Goal: Contribute content: Add original content to the website for others to see

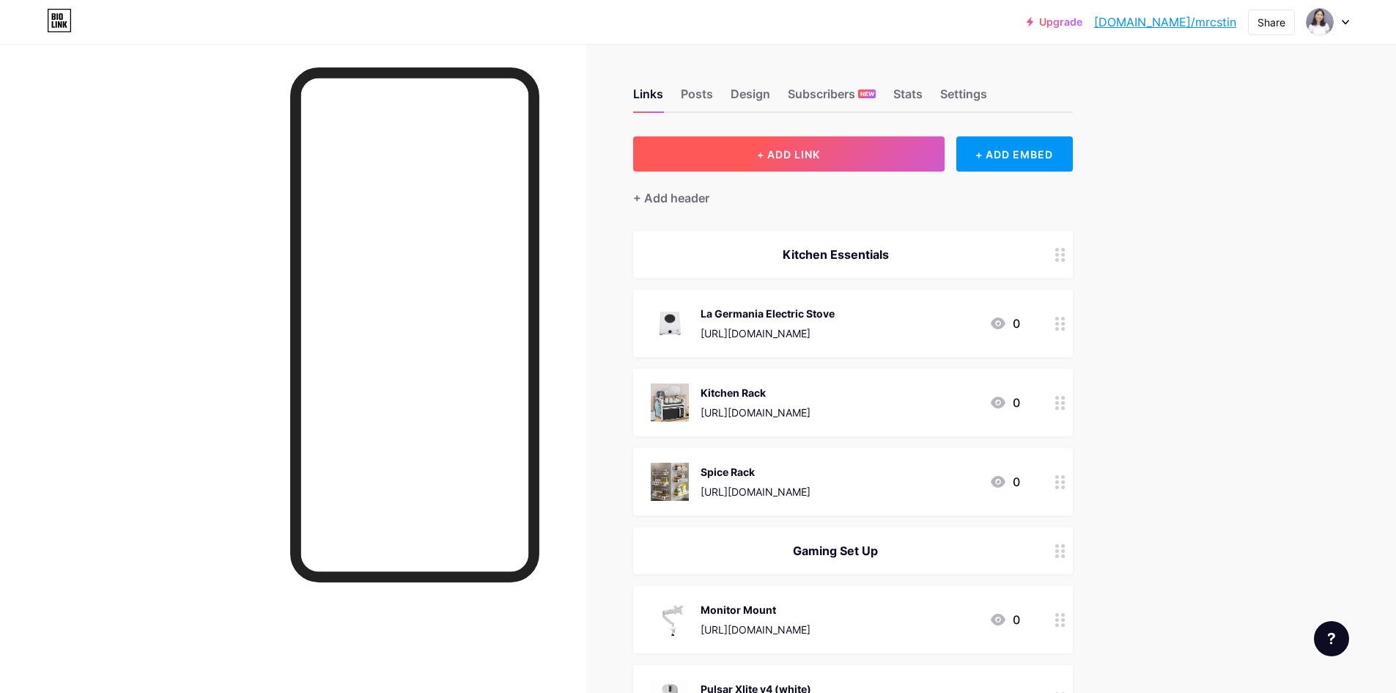
click at [817, 149] on span "+ ADD LINK" at bounding box center [788, 154] width 63 height 12
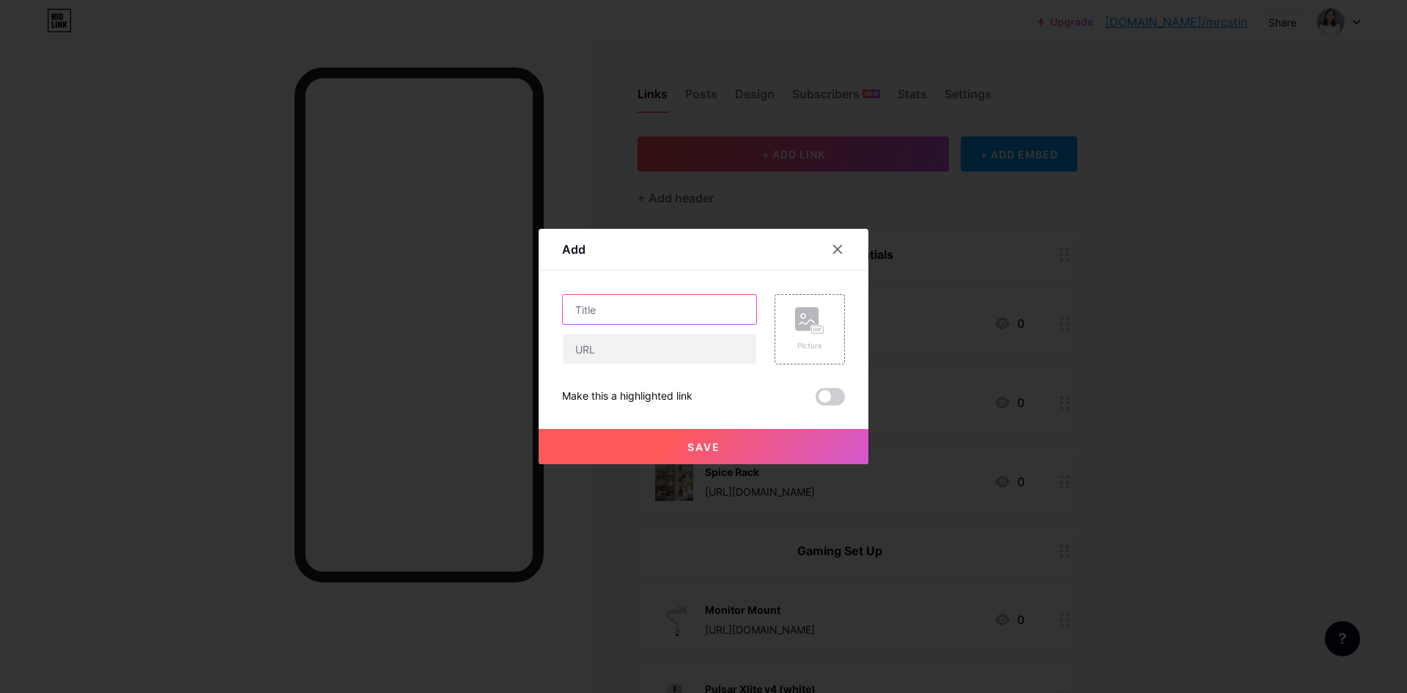
click at [660, 311] on input "text" at bounding box center [660, 309] width 194 height 29
type input "Touch Mama Rice Cooker"
click at [814, 306] on div "Picture" at bounding box center [810, 329] width 70 height 70
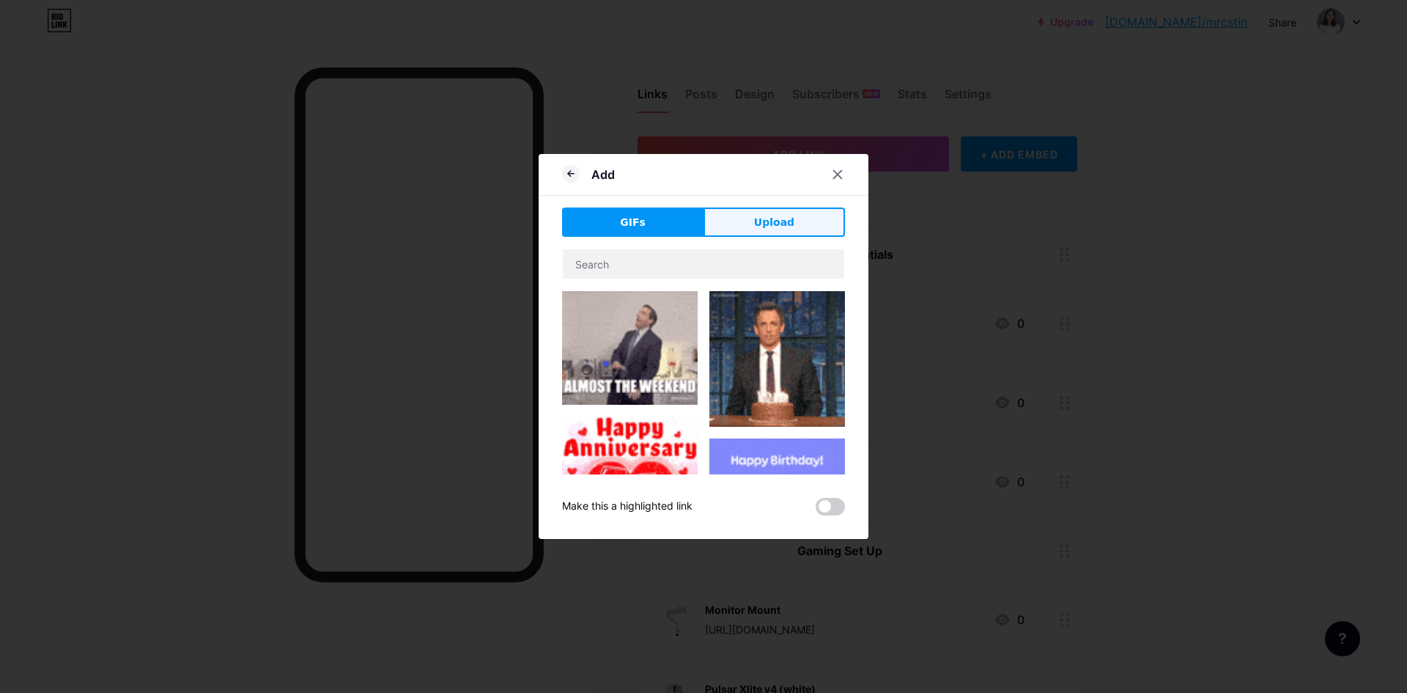
click at [770, 226] on span "Upload" at bounding box center [774, 222] width 40 height 15
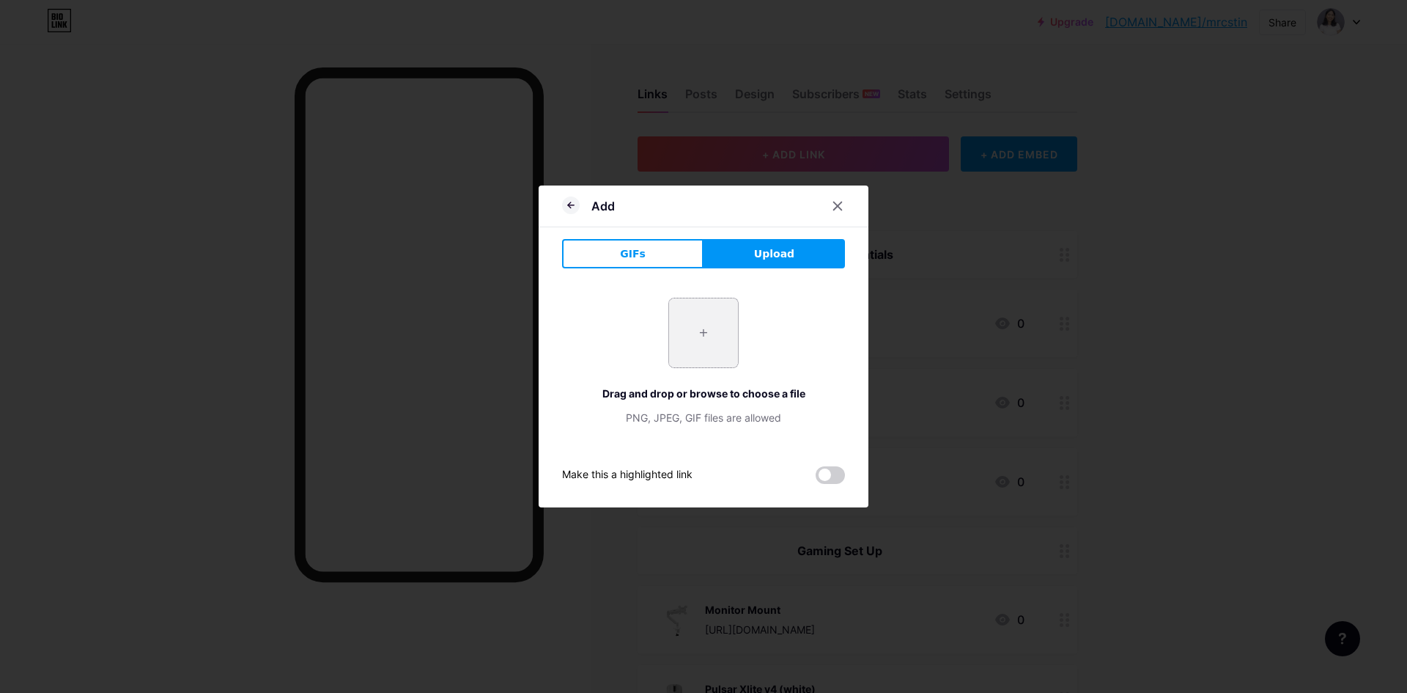
click at [698, 312] on input "file" at bounding box center [703, 332] width 69 height 69
type input "C:\fakepath\PHOTOS-2024-07-19T155523.706.webp"
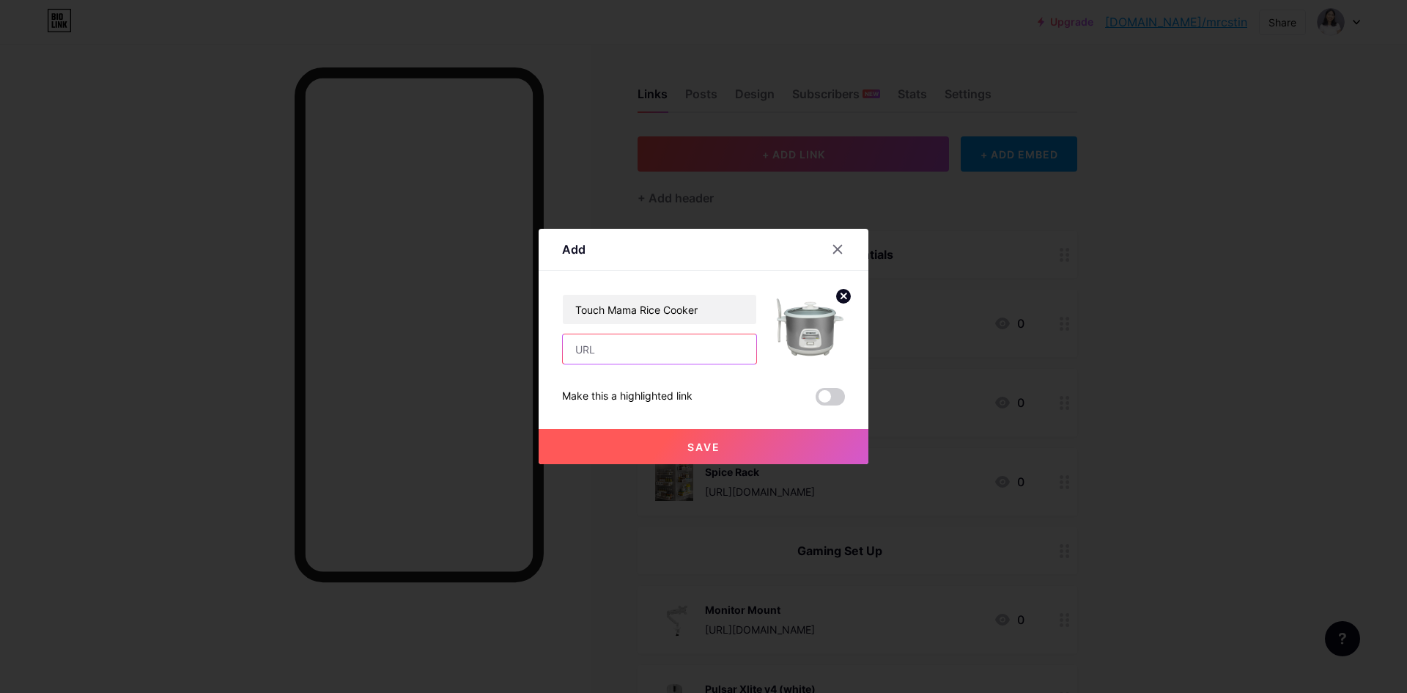
click at [613, 350] on input "text" at bounding box center [660, 348] width 194 height 29
paste input "[URL][DOMAIN_NAME]"
type input "[URL][DOMAIN_NAME]"
click at [741, 437] on button "Save" at bounding box center [704, 446] width 330 height 35
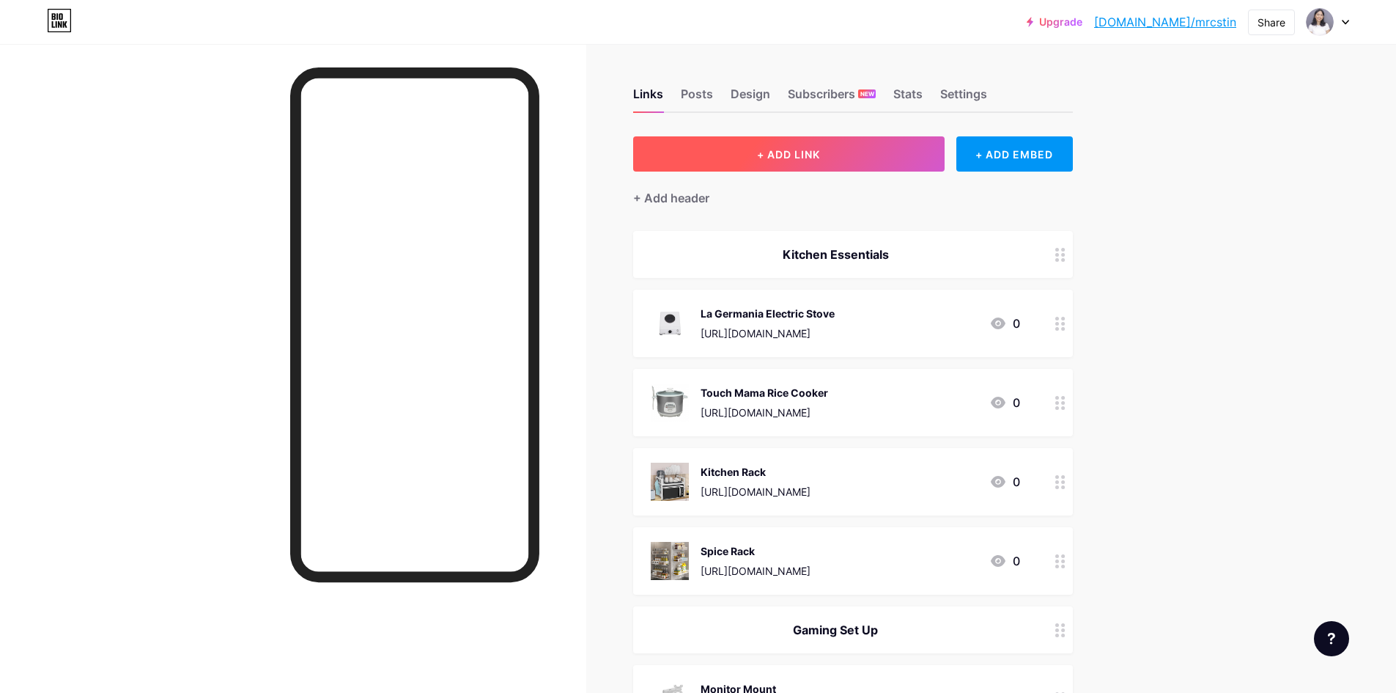
click at [757, 155] on button "+ ADD LINK" at bounding box center [789, 153] width 312 height 35
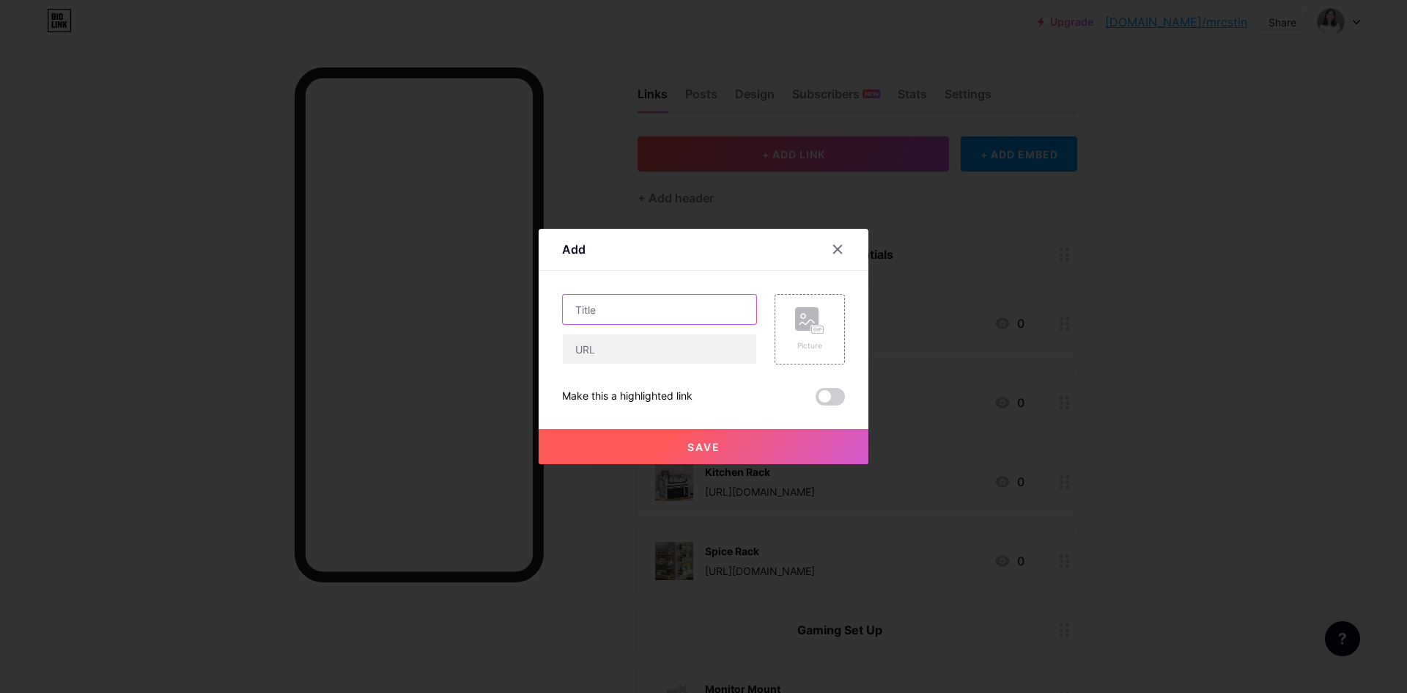
click at [638, 323] on input "text" at bounding box center [660, 309] width 194 height 29
type input "Flip Top Storage Box"
click at [636, 348] on input "text" at bounding box center [660, 348] width 194 height 29
paste input "[URL][DOMAIN_NAME]"
type input "[URL][DOMAIN_NAME]"
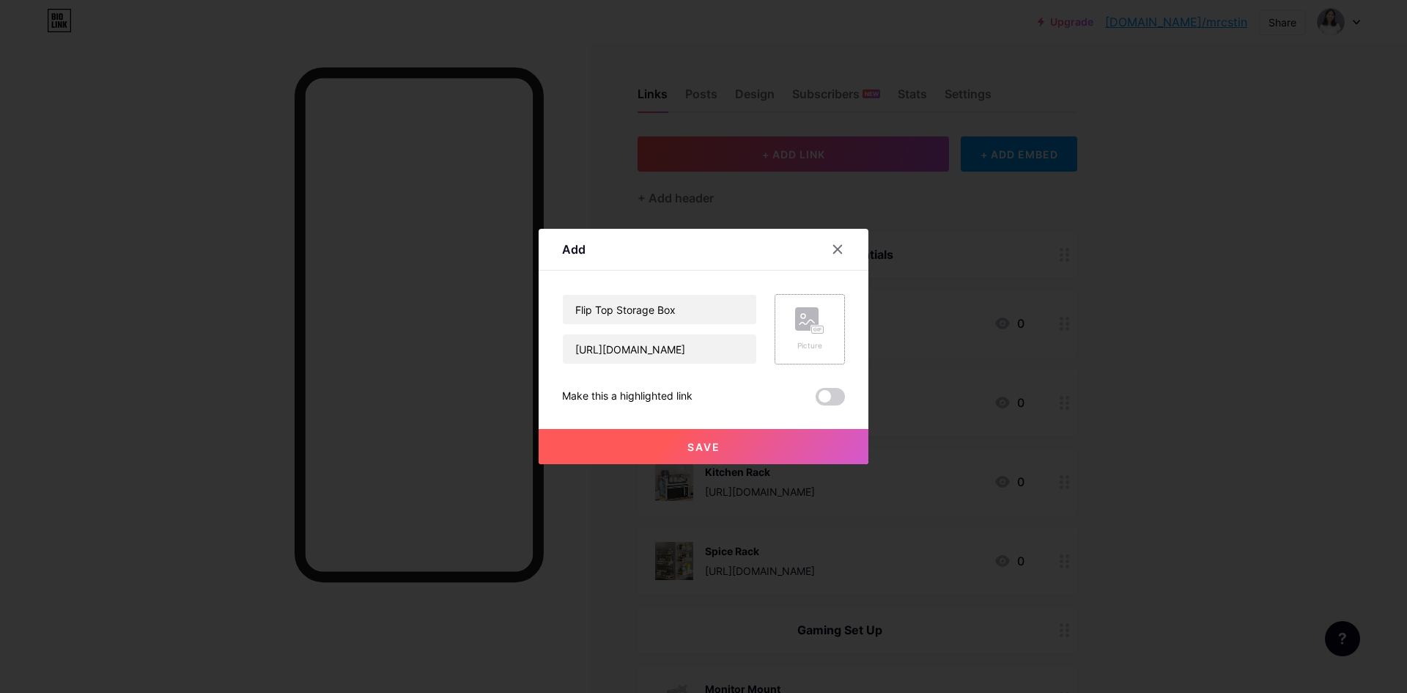
click at [822, 336] on div "Picture" at bounding box center [810, 329] width 70 height 70
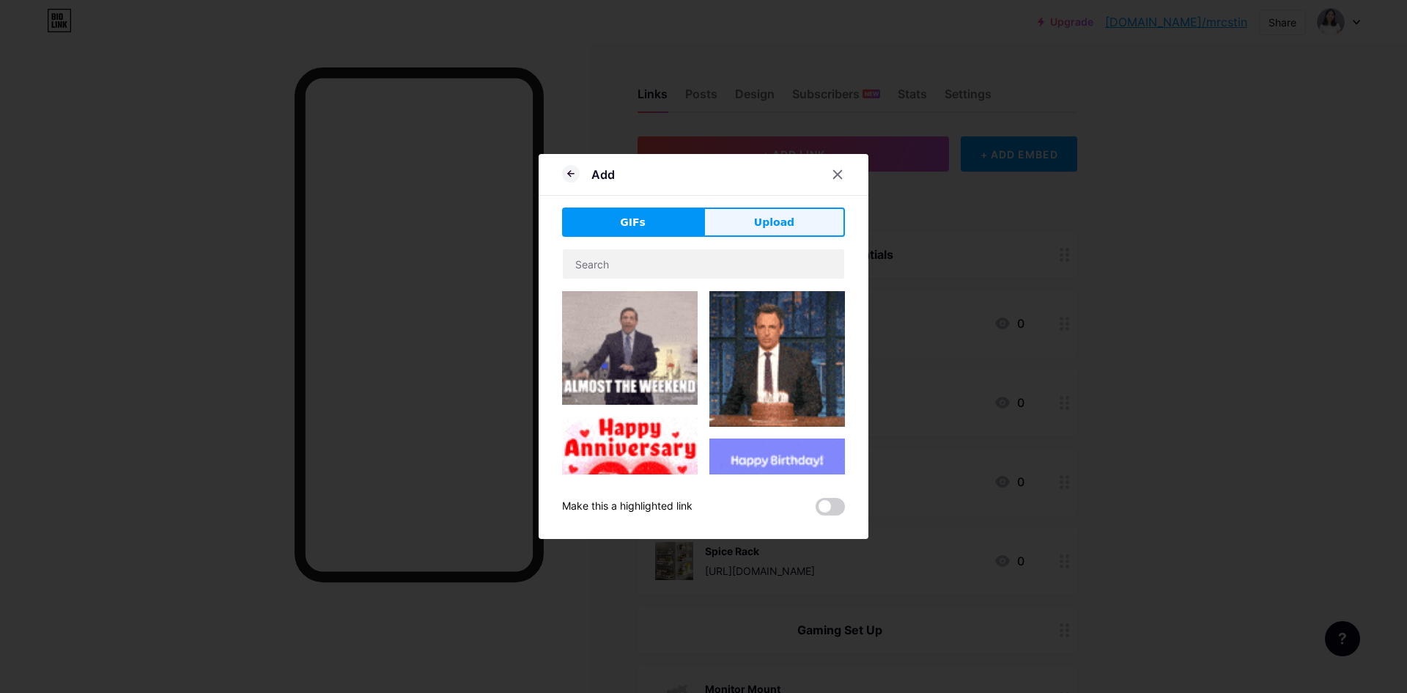
click at [777, 221] on span "Upload" at bounding box center [774, 222] width 40 height 15
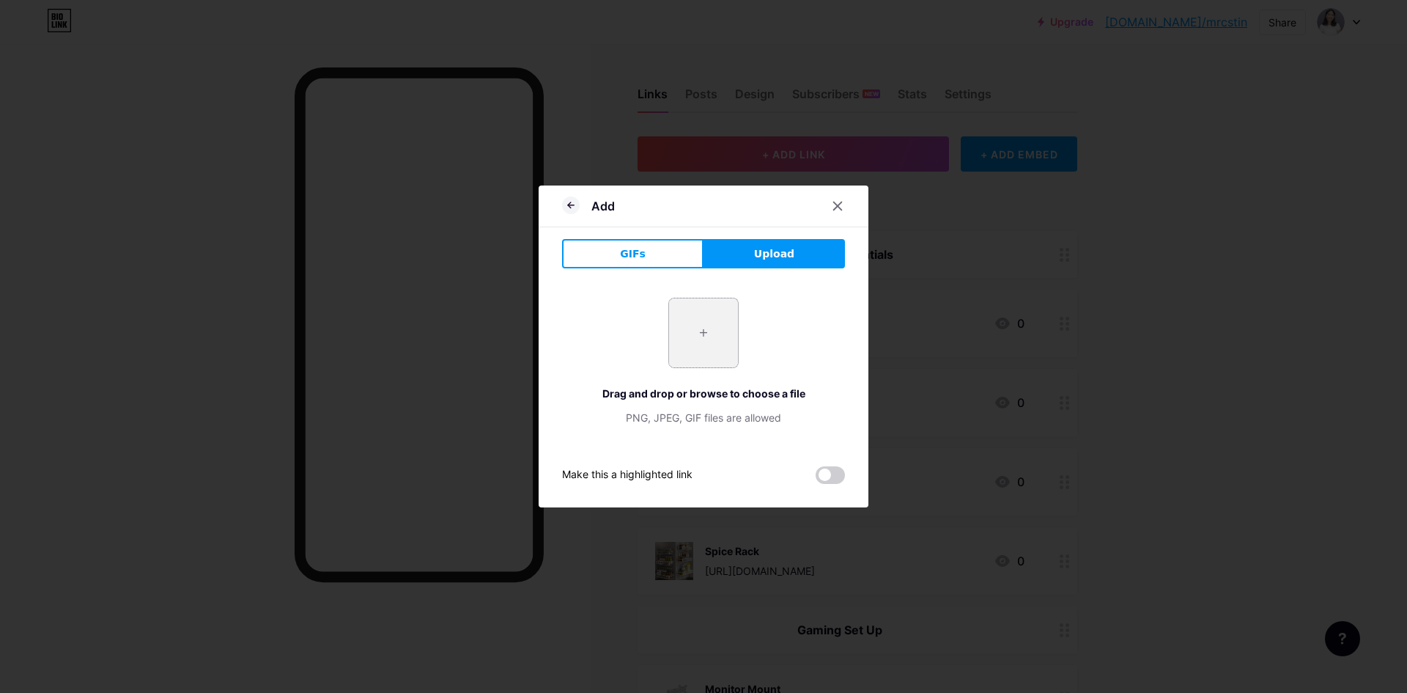
click at [690, 334] on input "file" at bounding box center [703, 332] width 69 height 69
type input "C:\fakepath\S7c8545dad56442b4bdfa1ea7824c8017d.jpg"
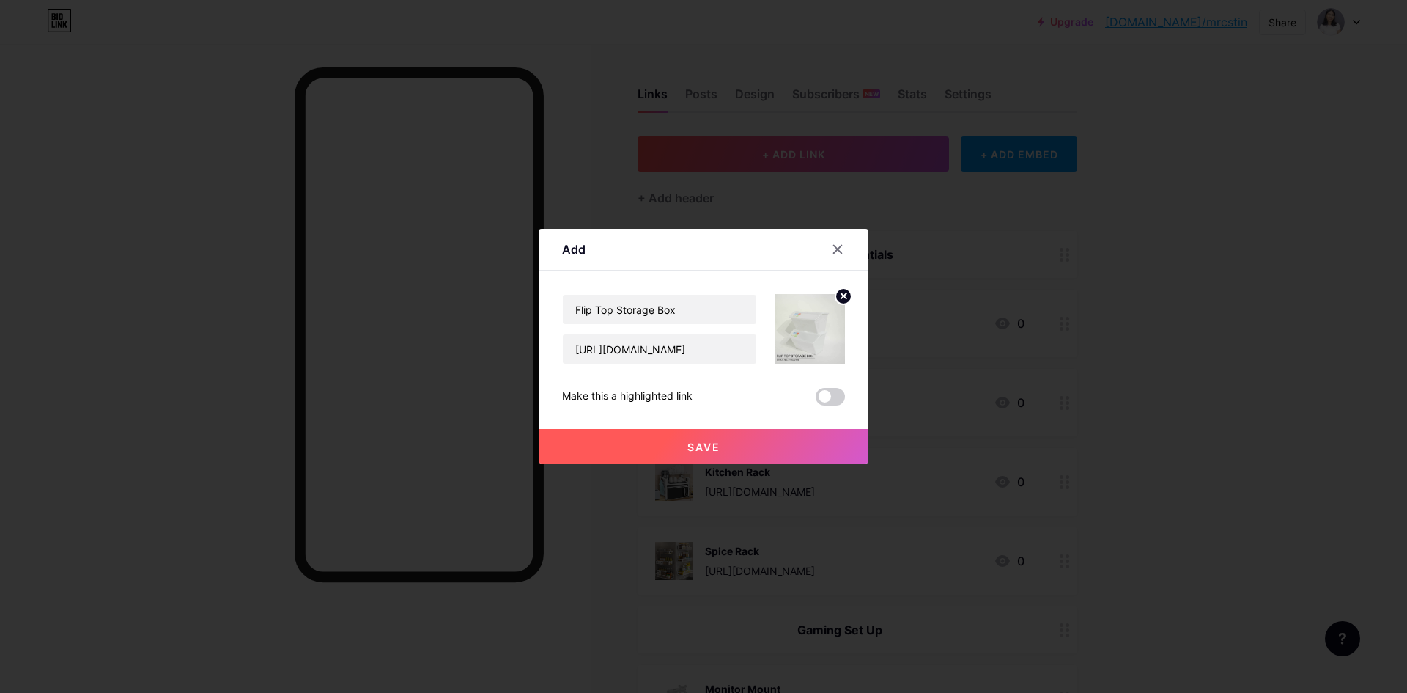
click at [758, 445] on button "Save" at bounding box center [704, 446] width 330 height 35
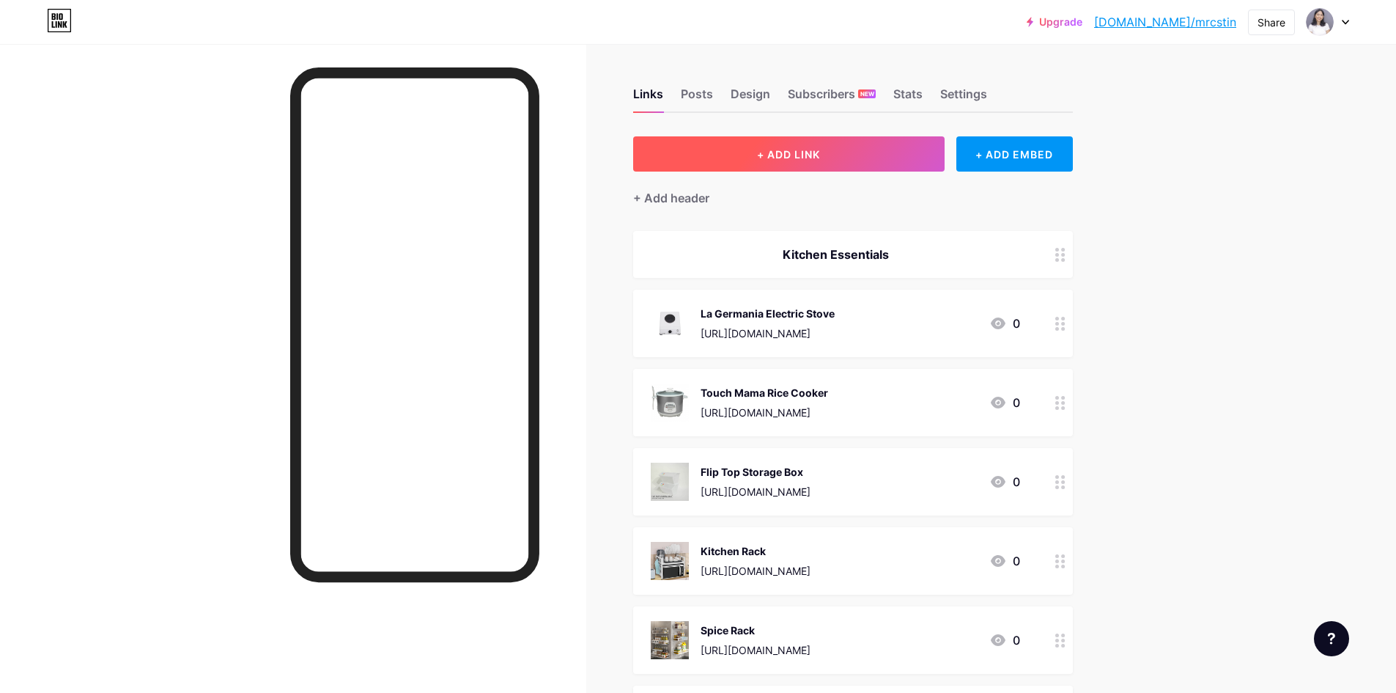
click at [877, 151] on button "+ ADD LINK" at bounding box center [789, 153] width 312 height 35
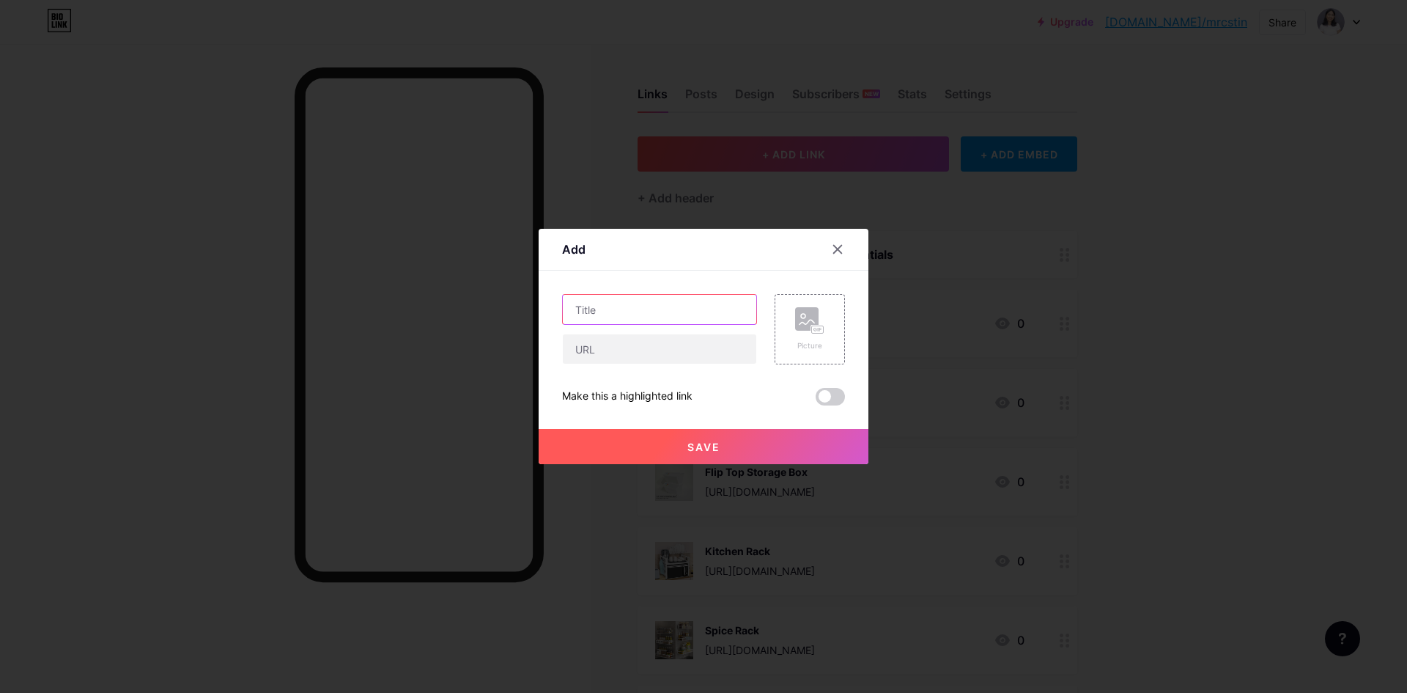
click at [669, 295] on input "text" at bounding box center [660, 309] width 194 height 29
type input "Egg Tray"
click at [659, 334] on input "text" at bounding box center [660, 348] width 194 height 29
paste input "[URL][DOMAIN_NAME]"
type input "[URL][DOMAIN_NAME]"
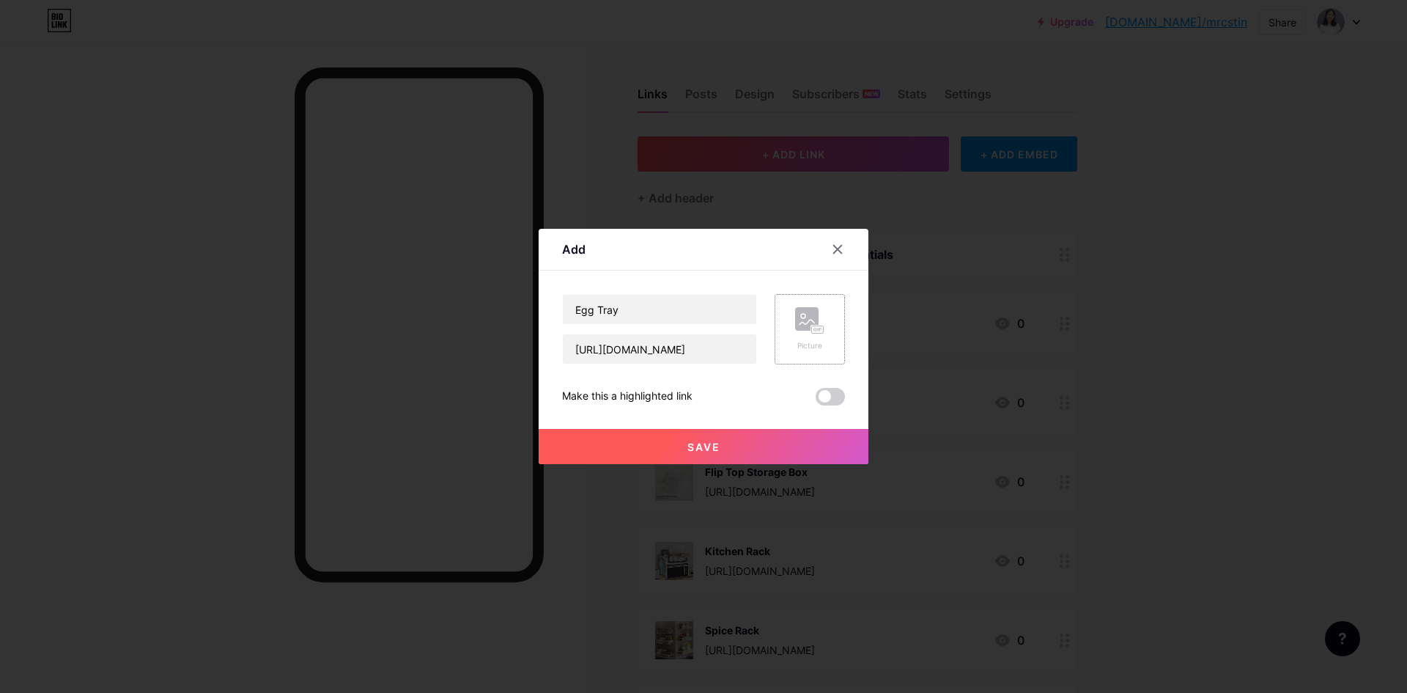
click at [795, 331] on icon at bounding box center [809, 320] width 29 height 27
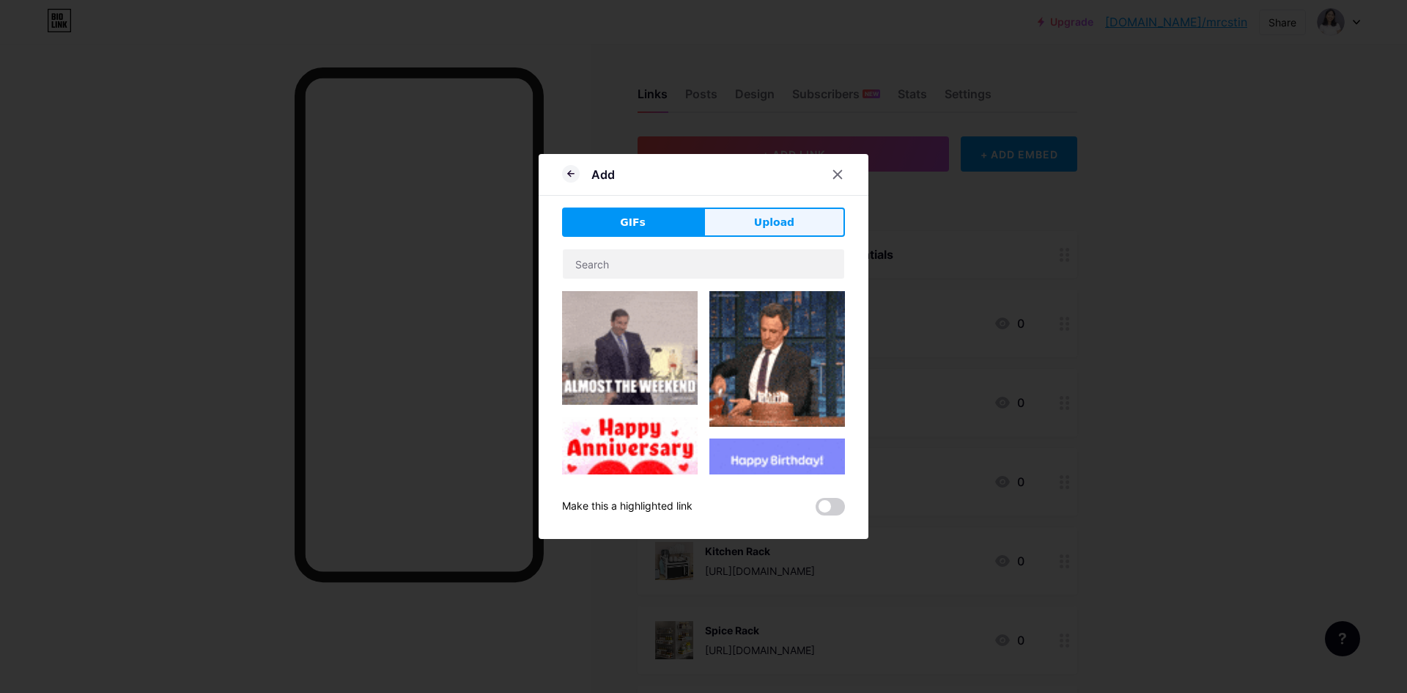
click at [726, 225] on button "Upload" at bounding box center [774, 221] width 141 height 29
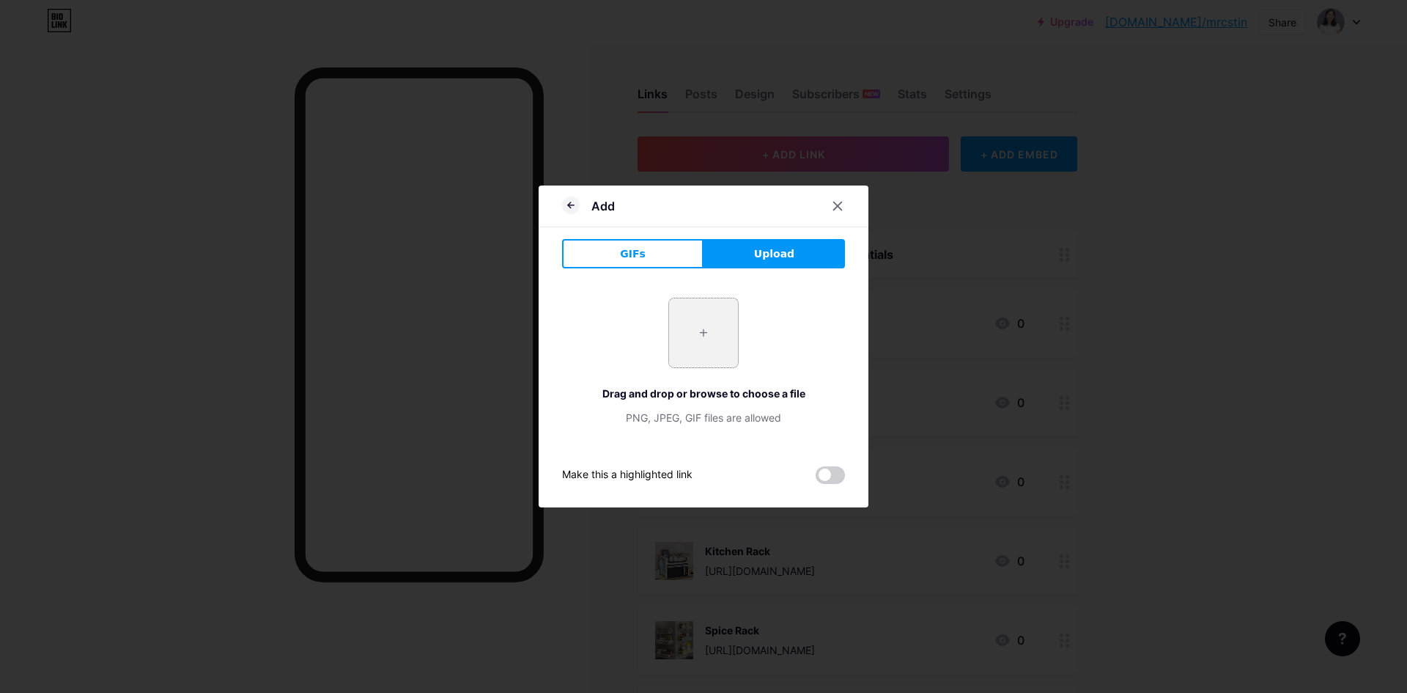
click at [712, 341] on input "file" at bounding box center [703, 332] width 69 height 69
type input "C:\fakepath\sg-11134201-7rdvf-mcyss3rk1d9034.webp"
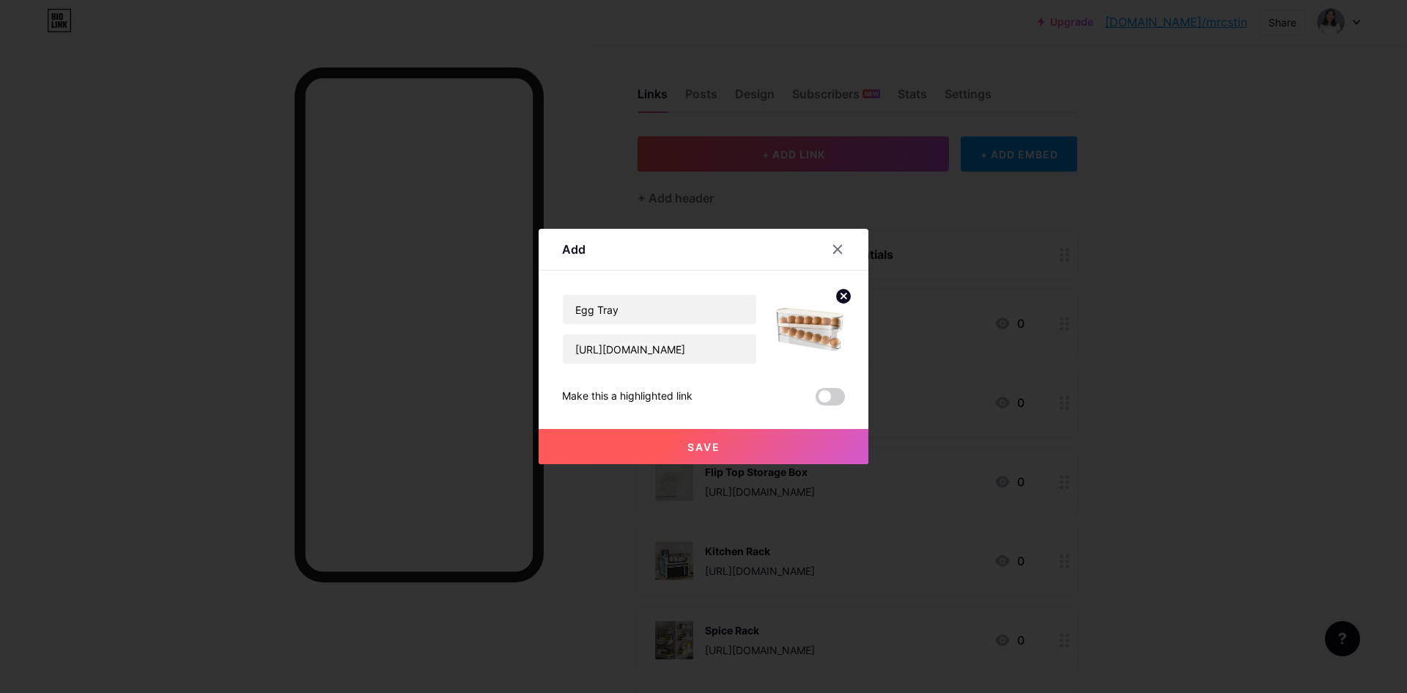
click at [740, 446] on button "Save" at bounding box center [704, 446] width 330 height 35
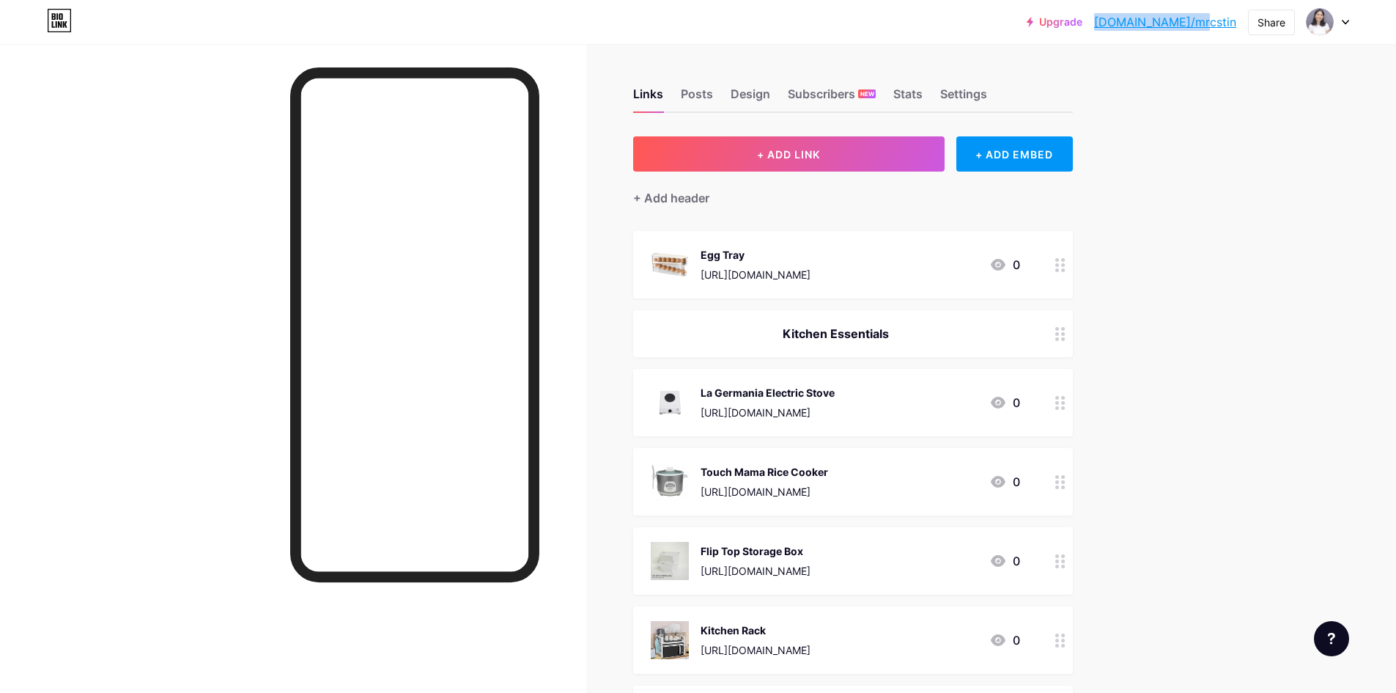
copy link "[DOMAIN_NAME]/mrcstin"
drag, startPoint x: 1241, startPoint y: 26, endPoint x: 1154, endPoint y: 29, distance: 86.5
click at [1154, 29] on div "Upgrade [DOMAIN_NAME]/mrcsti... [DOMAIN_NAME]/mrcstin Share Switch accounts Tin…" at bounding box center [1188, 22] width 323 height 26
